Goal: Task Accomplishment & Management: Manage account settings

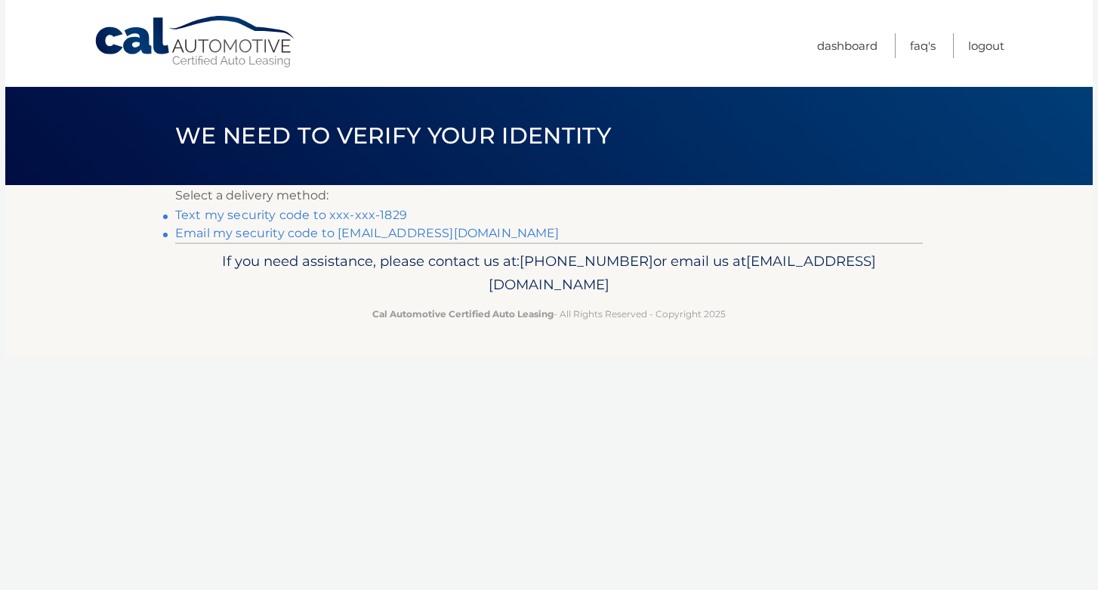
click at [331, 214] on link "Text my security code to xxx-xxx-1829" at bounding box center [291, 215] width 232 height 14
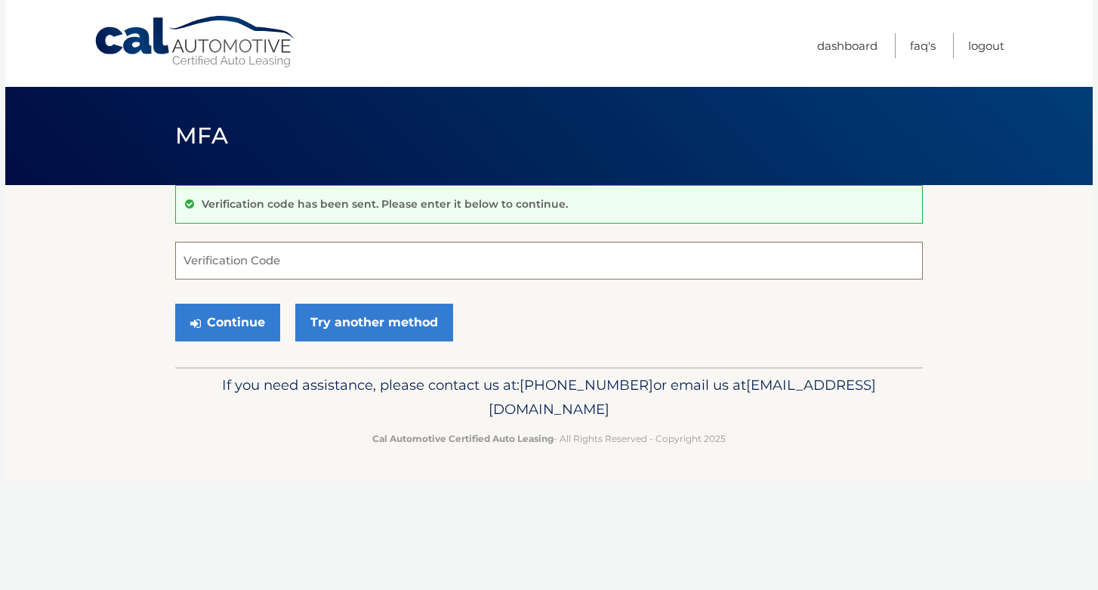
click at [333, 257] on input "Verification Code" at bounding box center [549, 261] width 748 height 38
type input "998788"
click at [175, 304] on button "Continue" at bounding box center [227, 323] width 105 height 38
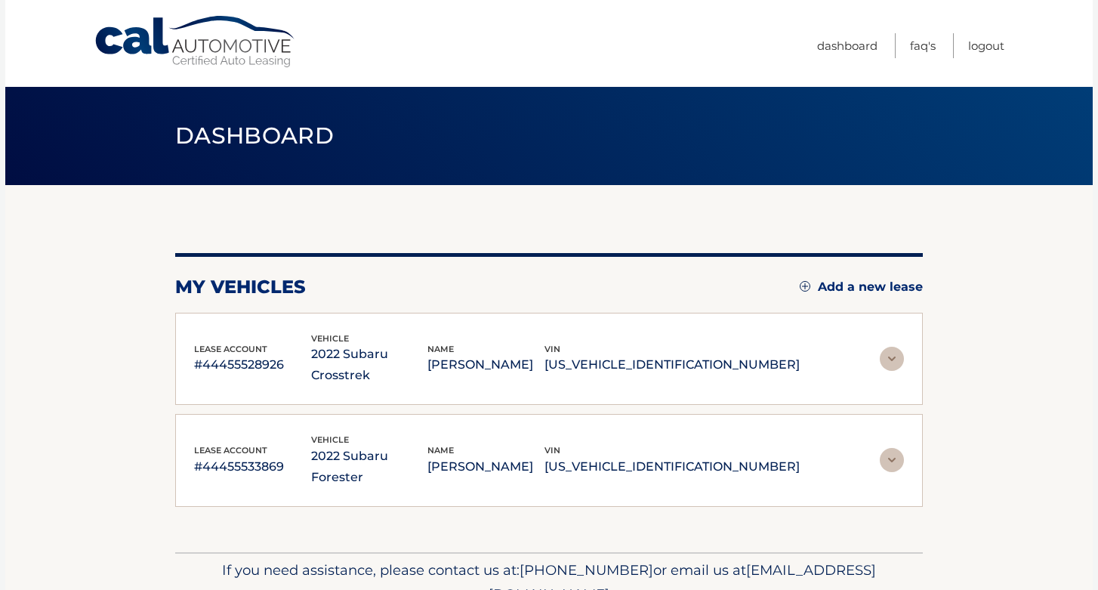
scroll to position [33, 0]
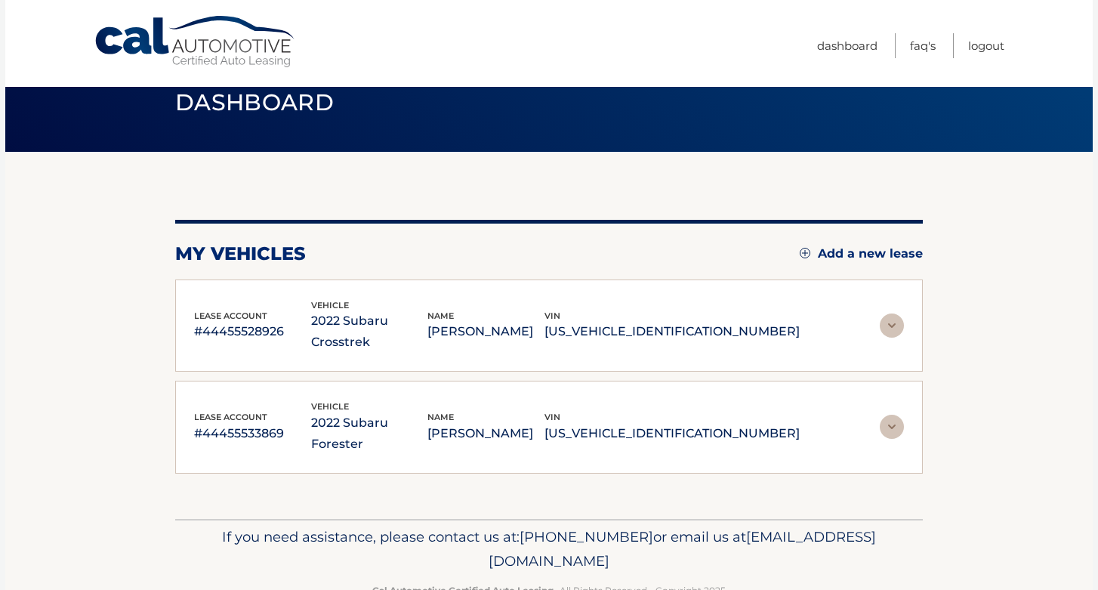
click at [896, 315] on img at bounding box center [892, 325] width 24 height 24
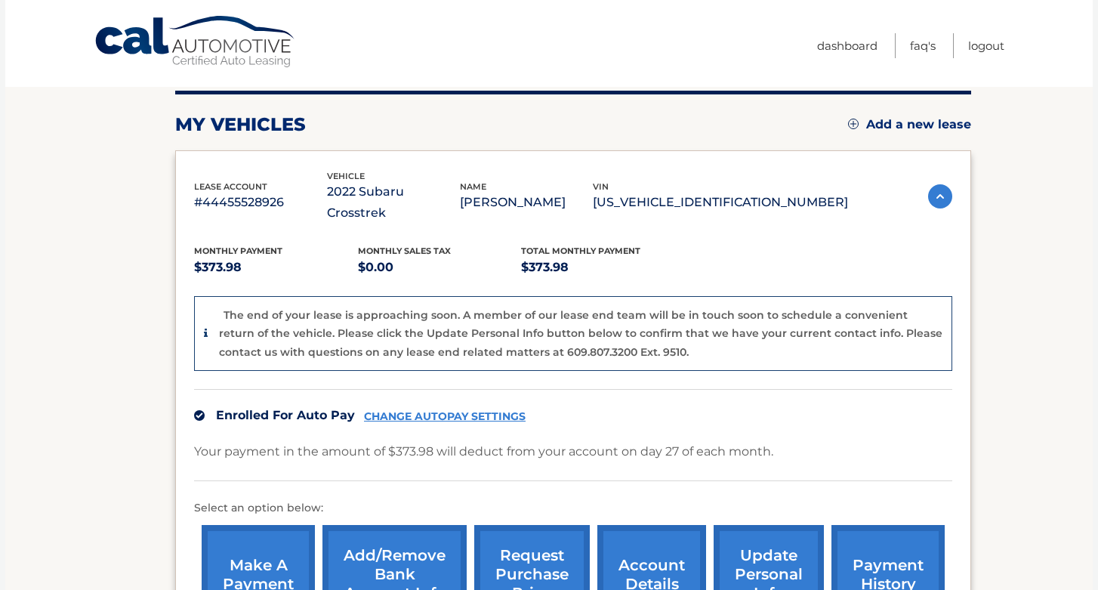
scroll to position [0, 0]
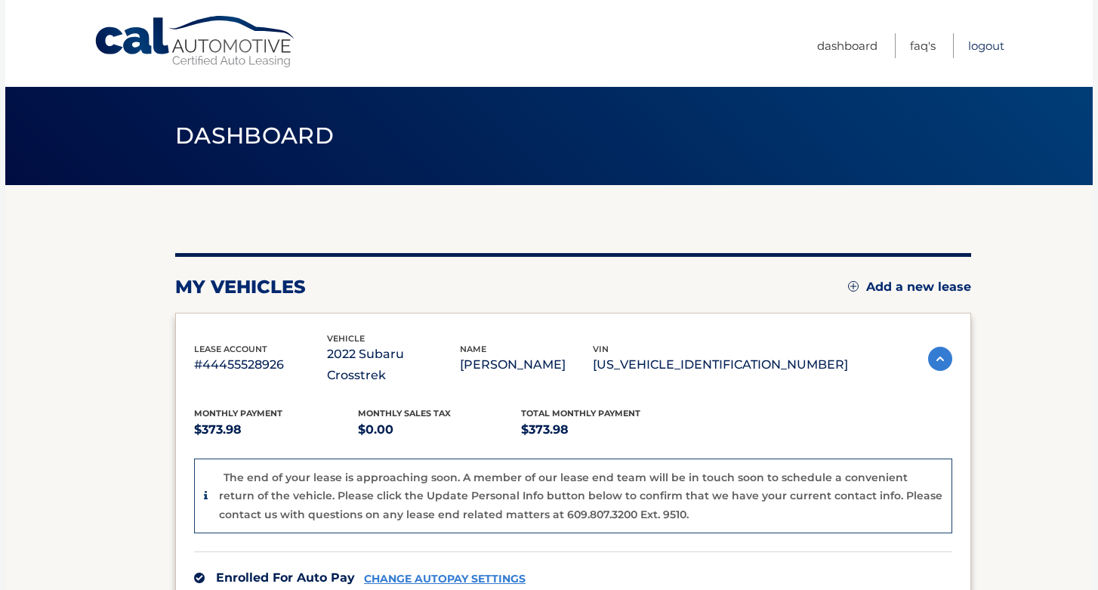
click at [973, 47] on link "Logout" at bounding box center [986, 45] width 36 height 25
